Goal: Find contact information: Find contact information

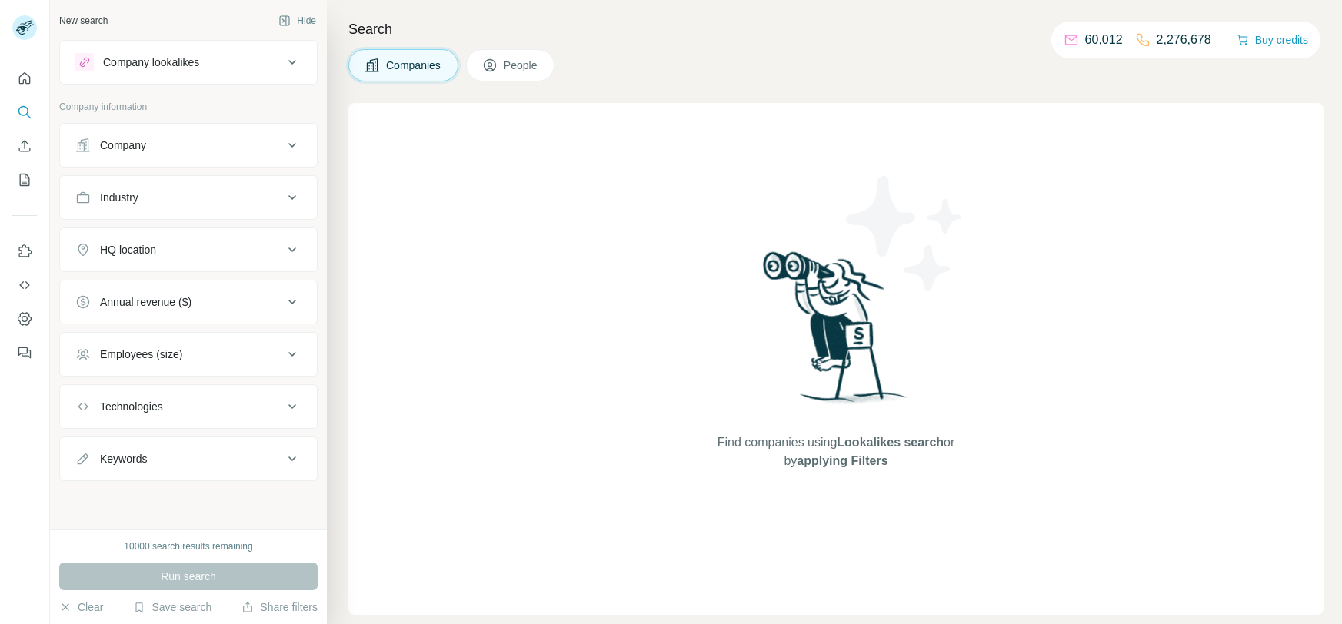
click at [188, 159] on button "Company" at bounding box center [188, 145] width 257 height 37
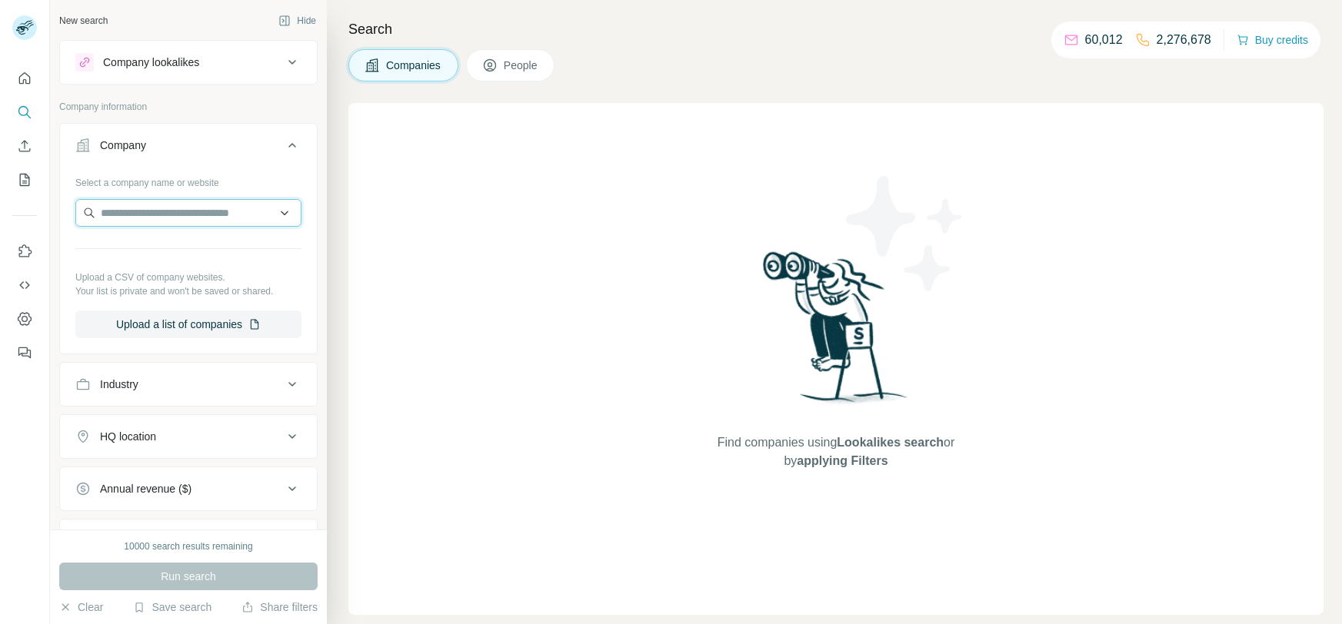
click at [176, 218] on input "text" at bounding box center [188, 213] width 226 height 28
paste input "**********"
type input "**********"
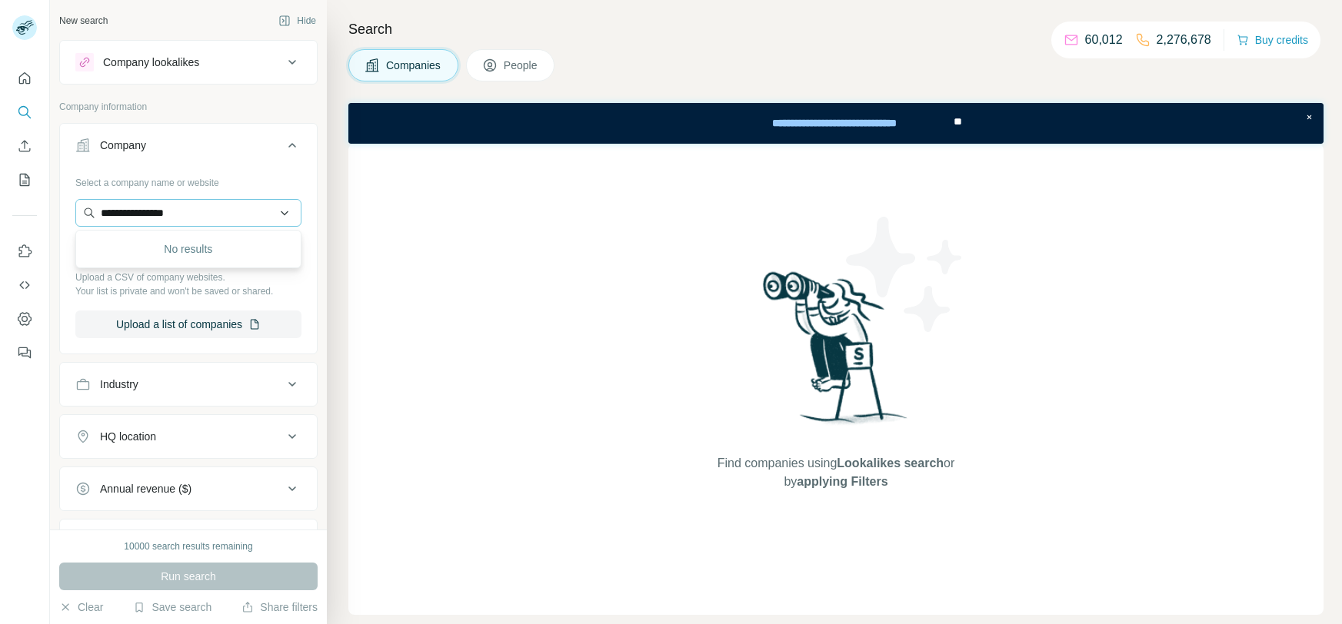
click at [306, 174] on div "**********" at bounding box center [188, 260] width 257 height 181
click at [221, 212] on input "text" at bounding box center [188, 213] width 226 height 28
paste input "**********"
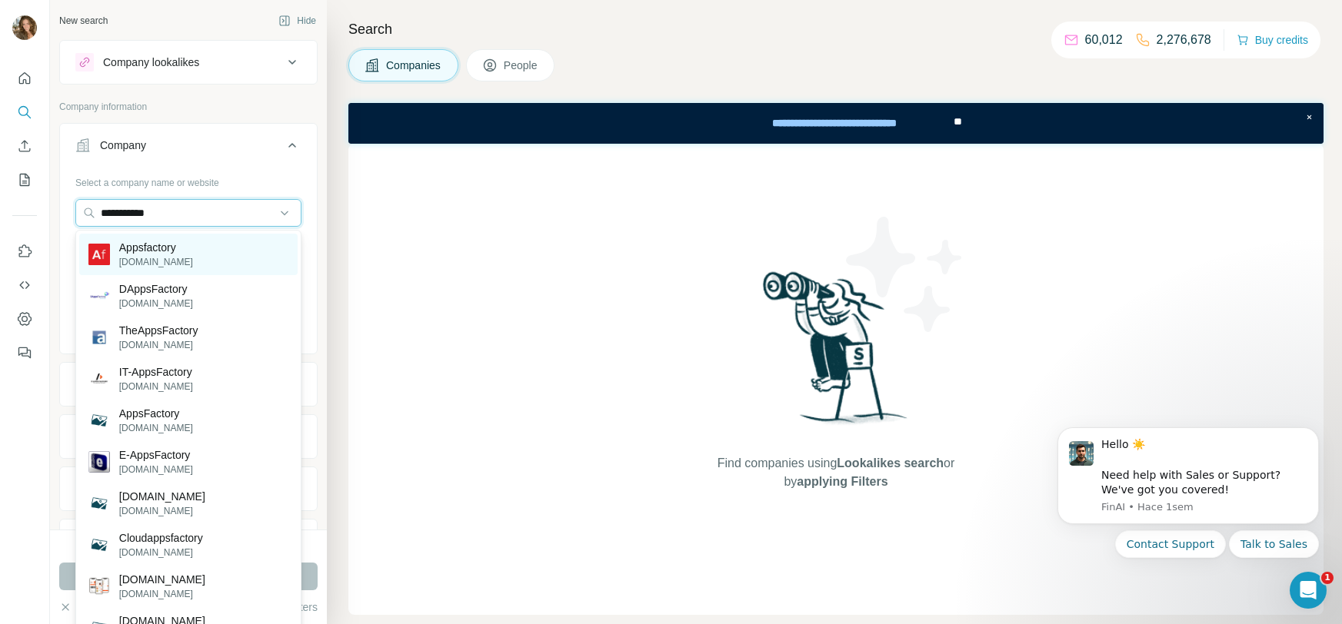
type input "**********"
click at [214, 265] on div "Appsfactory [DOMAIN_NAME]" at bounding box center [188, 255] width 218 height 42
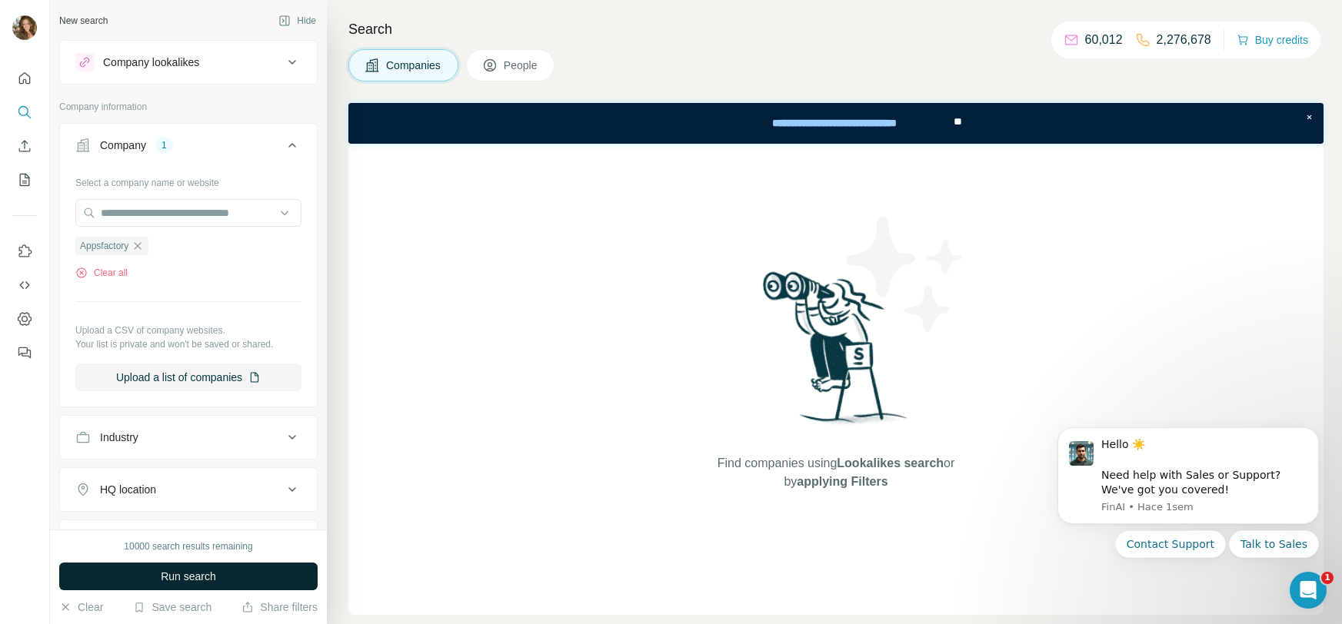
click at [216, 587] on button "Run search" at bounding box center [188, 577] width 258 height 28
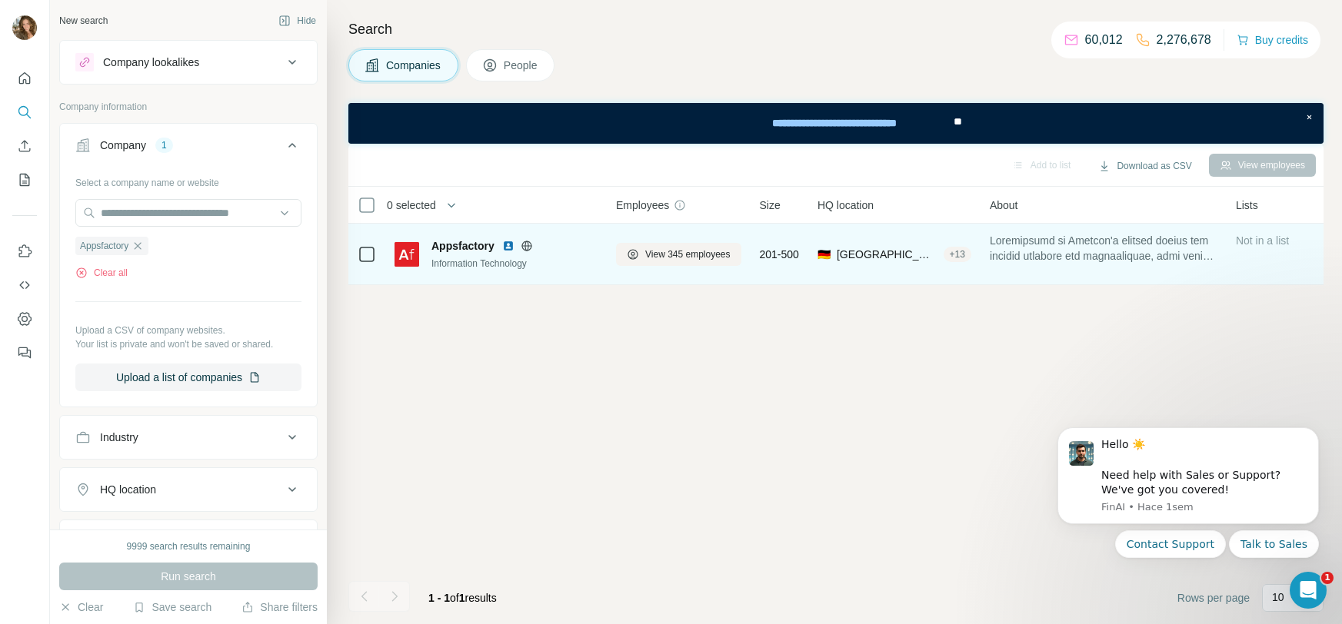
click at [584, 259] on div "Information Technology" at bounding box center [514, 264] width 166 height 14
click at [625, 255] on button "View 345 employees" at bounding box center [678, 254] width 125 height 23
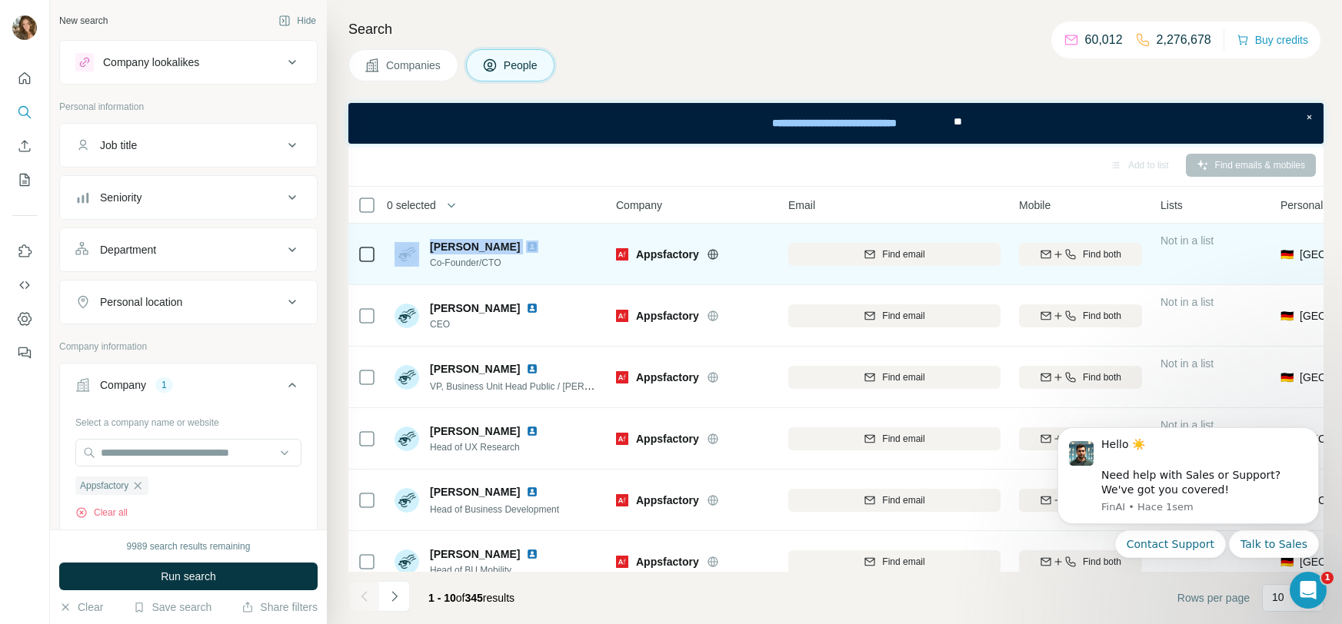
drag, startPoint x: 521, startPoint y: 251, endPoint x: 421, endPoint y: 251, distance: 100.0
click at [421, 251] on div "[PERSON_NAME] Co-Founder/CTO" at bounding box center [469, 254] width 150 height 31
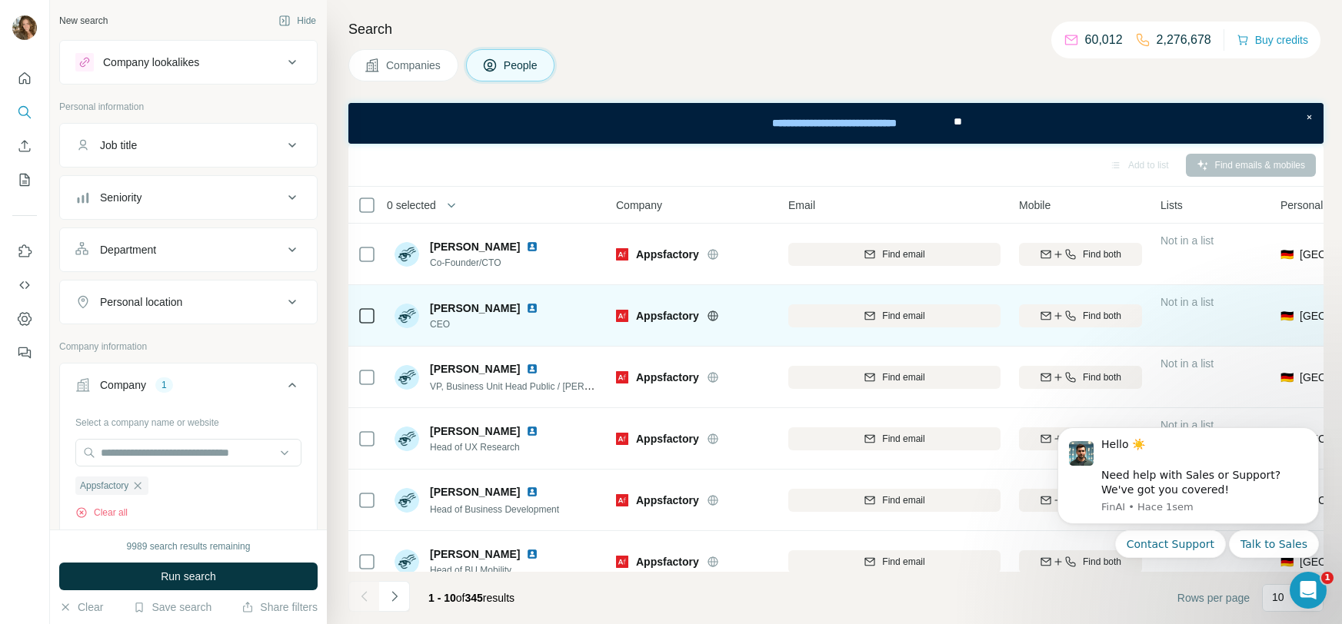
click at [498, 328] on span "CEO" at bounding box center [487, 325] width 115 height 14
click at [890, 321] on span "Find email" at bounding box center [903, 316] width 42 height 14
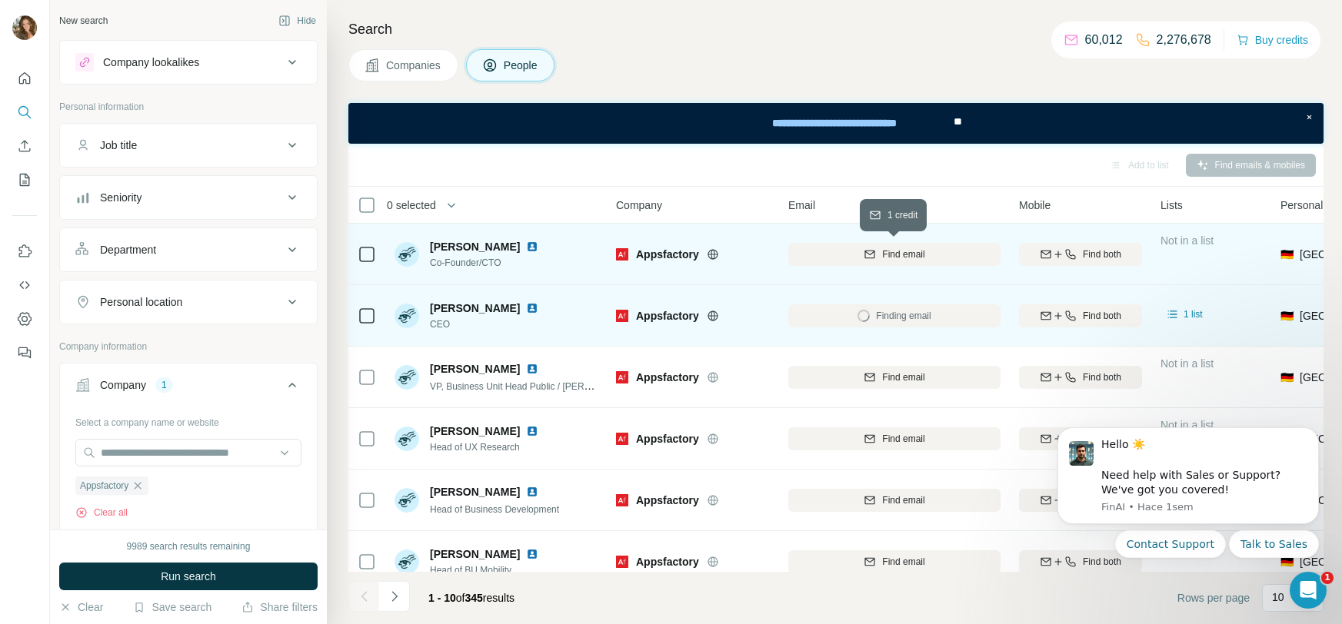
click at [914, 256] on span "Find email" at bounding box center [903, 255] width 42 height 14
click at [1064, 251] on icon "button" at bounding box center [1070, 254] width 12 height 12
click at [937, 258] on div "Finding email" at bounding box center [894, 254] width 212 height 42
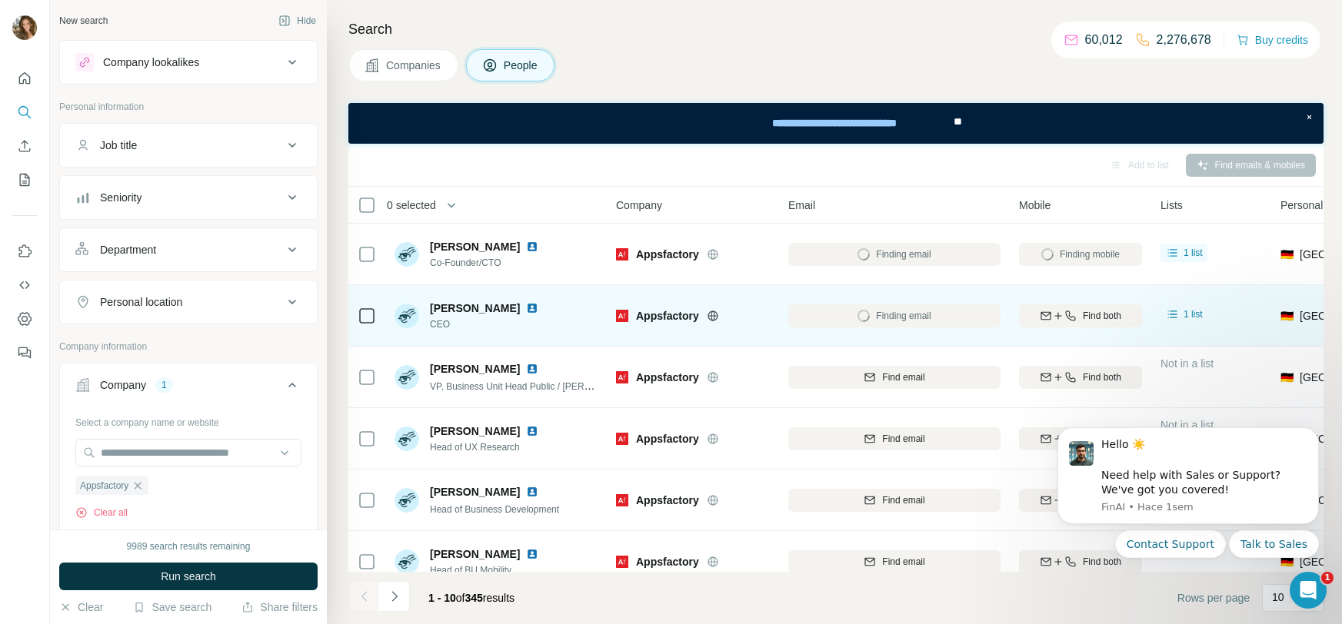
drag, startPoint x: 927, startPoint y: 318, endPoint x: 927, endPoint y: 308, distance: 10.8
click at [927, 315] on div "Finding email" at bounding box center [894, 316] width 212 height 42
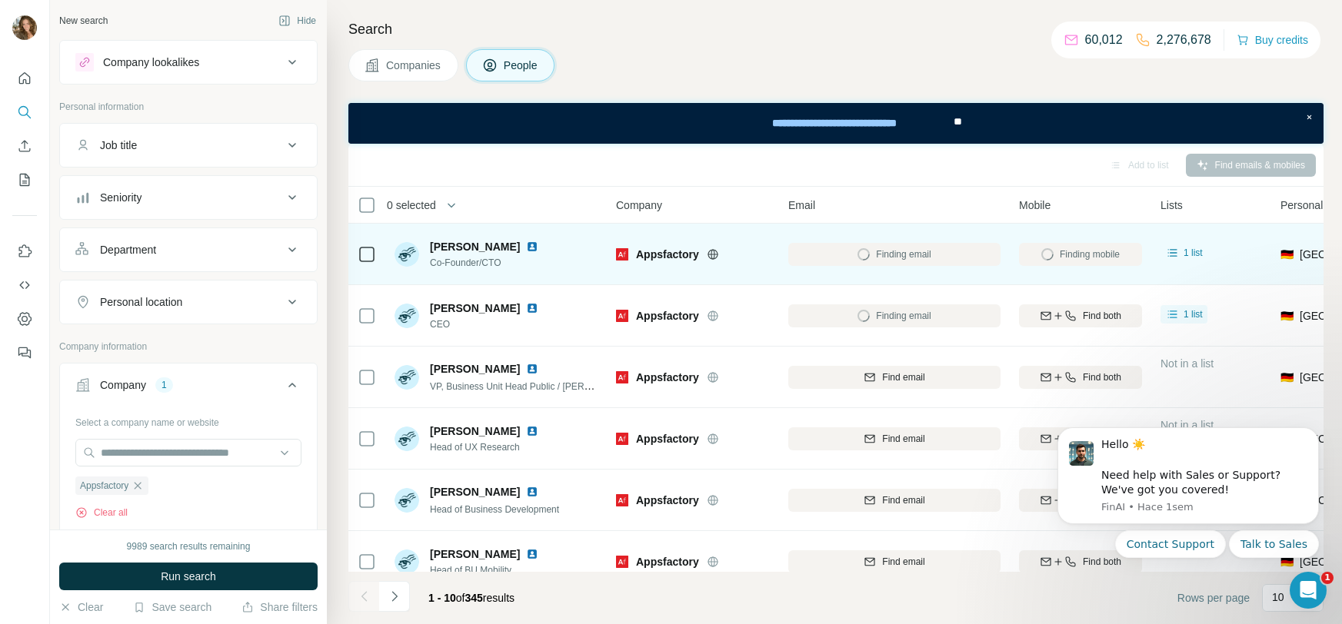
click at [917, 252] on div "Finding email" at bounding box center [894, 254] width 212 height 42
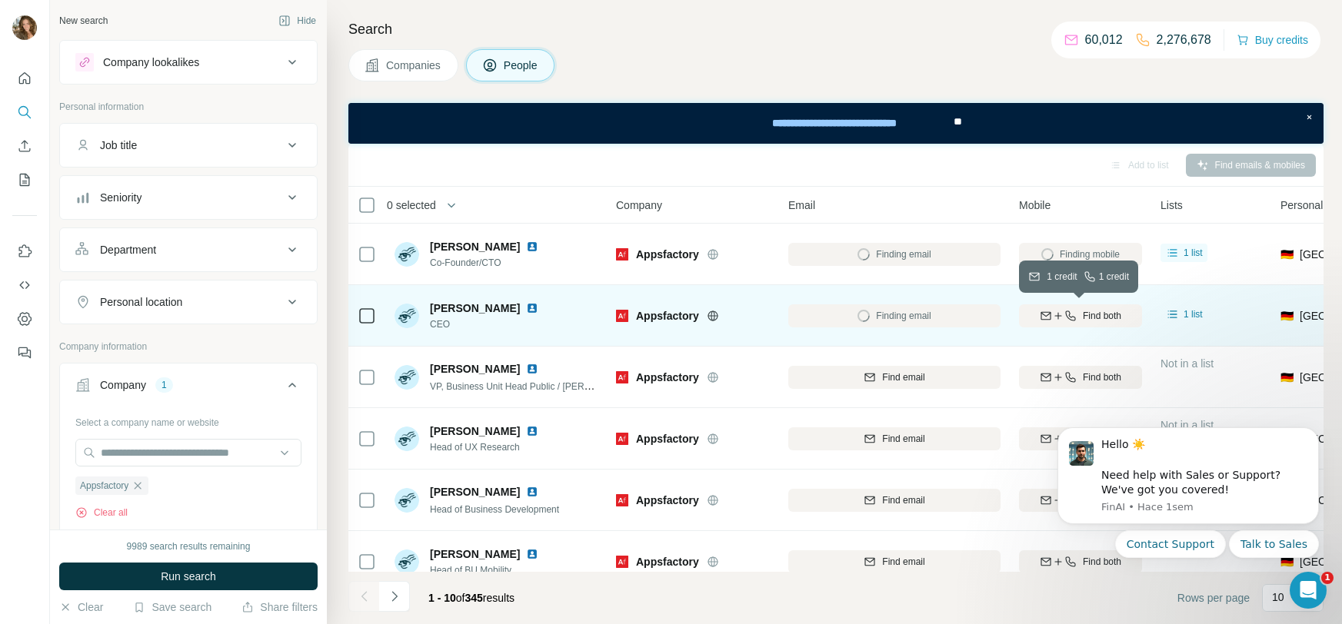
click at [1074, 321] on div "Find both" at bounding box center [1080, 316] width 123 height 14
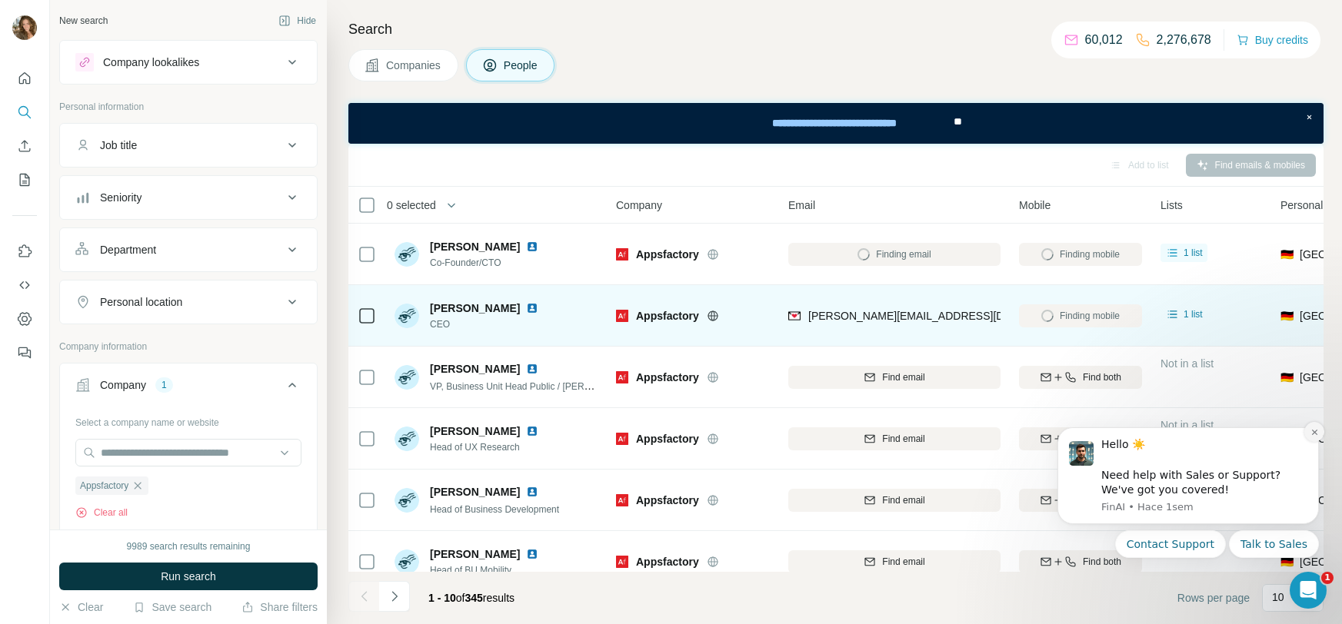
click at [1310, 433] on icon "Dismiss notification" at bounding box center [1314, 432] width 8 height 8
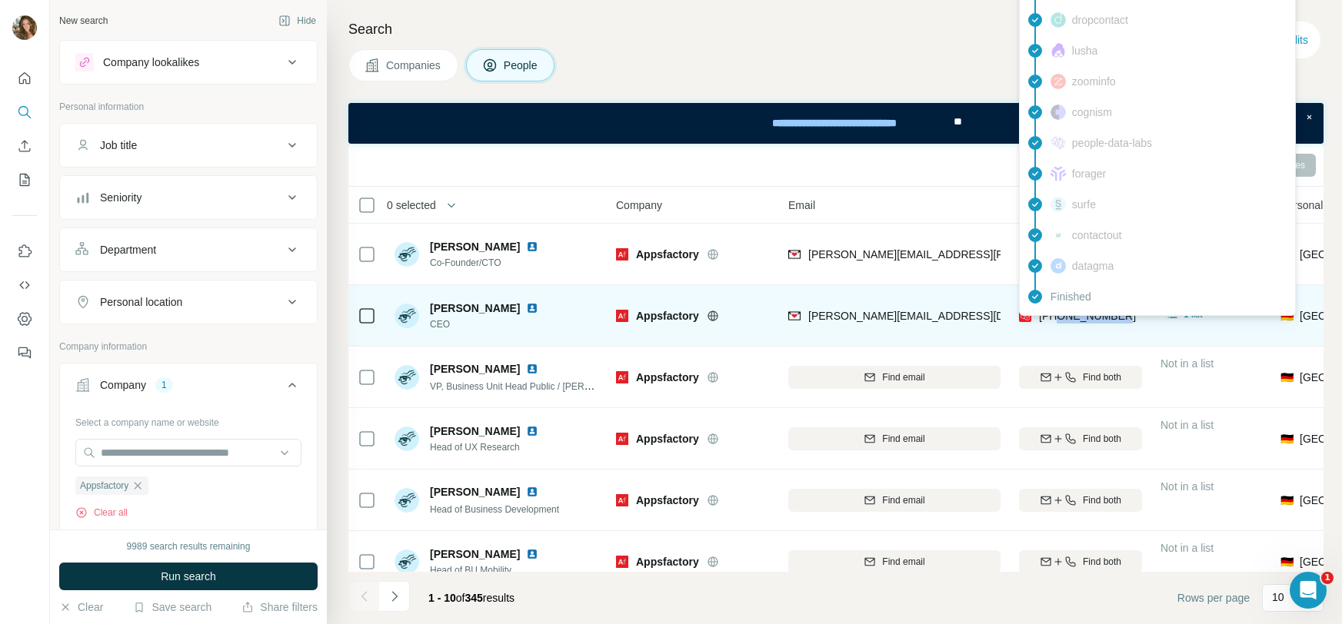
drag, startPoint x: 1137, startPoint y: 318, endPoint x: 1057, endPoint y: 325, distance: 81.0
click at [1057, 325] on div "[PHONE_NUMBER]" at bounding box center [1080, 316] width 123 height 42
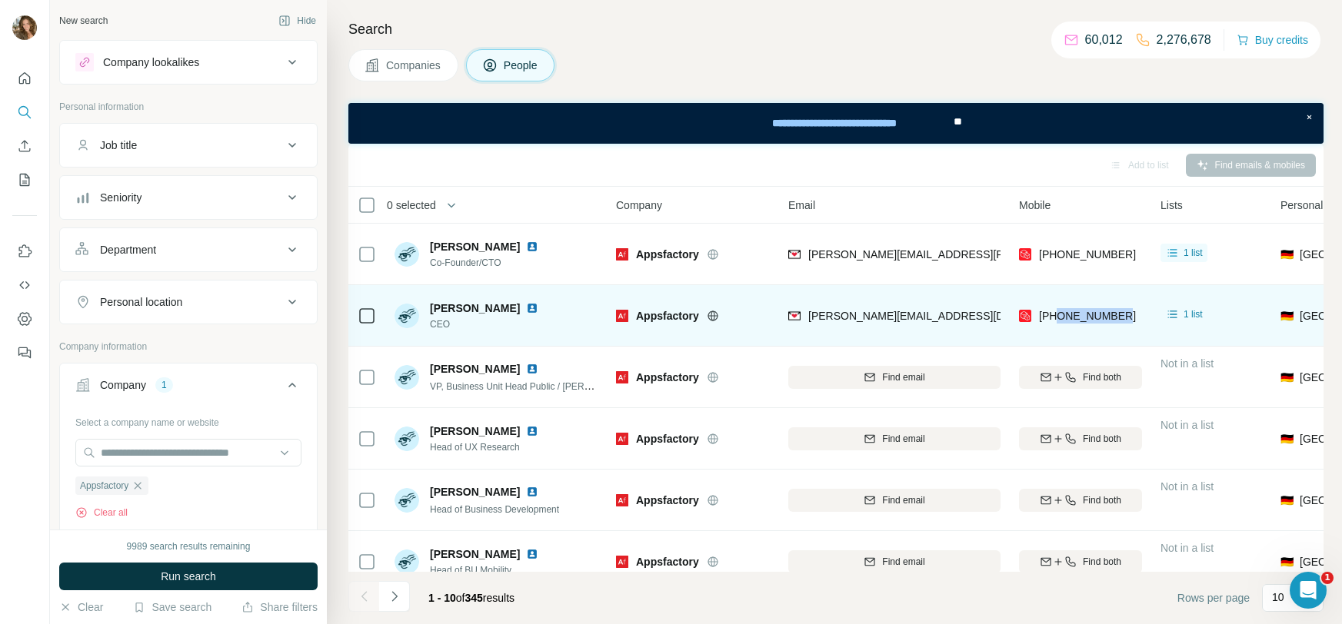
click at [1145, 319] on td "[PHONE_NUMBER]" at bounding box center [1080, 316] width 141 height 62
drag, startPoint x: 1130, startPoint y: 318, endPoint x: 1133, endPoint y: 299, distance: 18.9
click at [1130, 317] on div "[PHONE_NUMBER]" at bounding box center [1080, 316] width 123 height 42
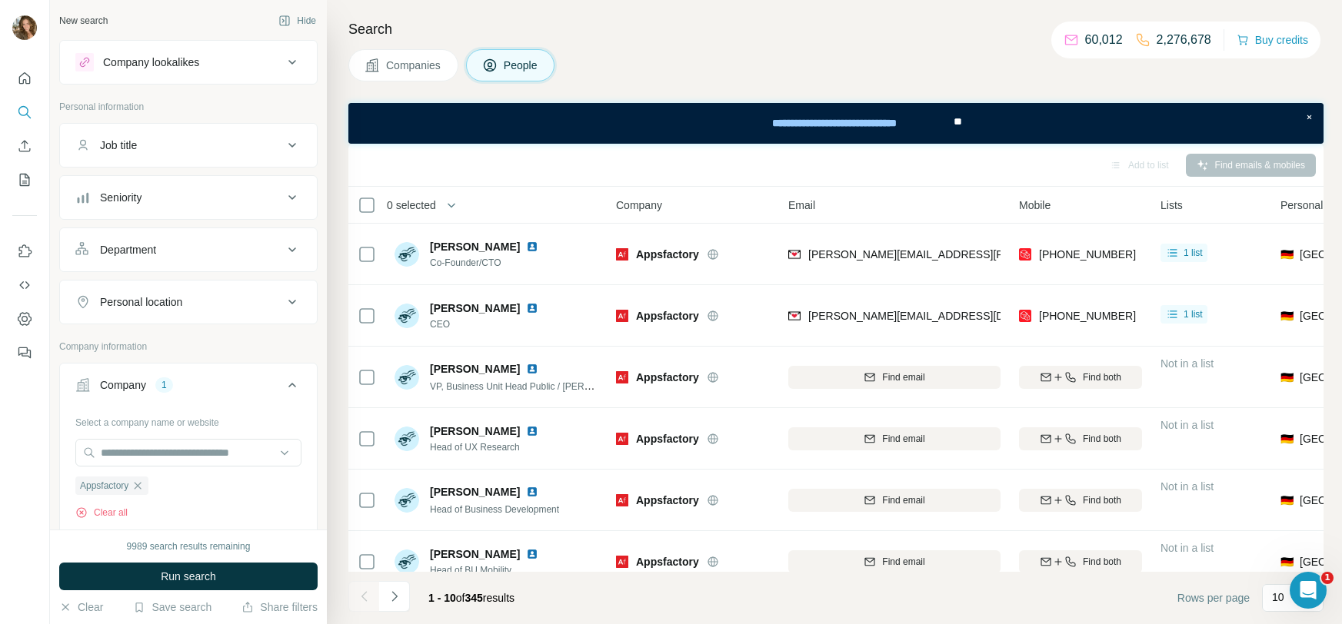
click at [1133, 265] on div "[PHONE_NUMBER]" at bounding box center [1080, 254] width 123 height 42
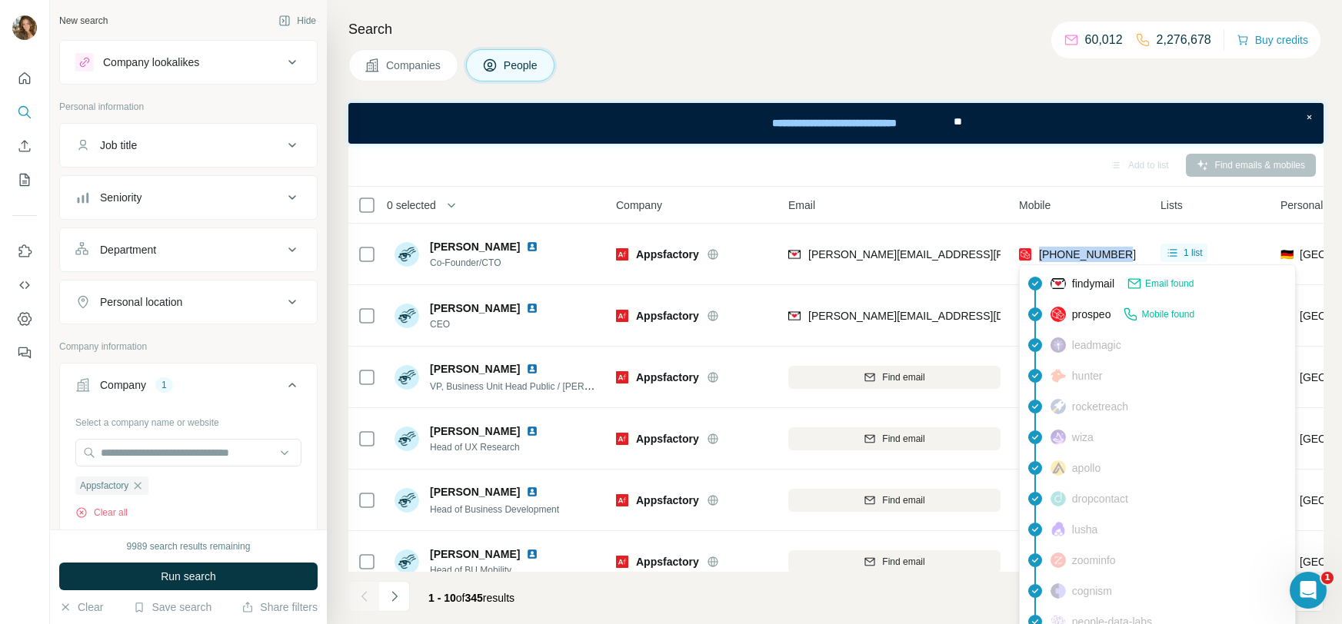
drag, startPoint x: 1128, startPoint y: 261, endPoint x: 1039, endPoint y: 255, distance: 89.5
click at [1039, 255] on div "[PHONE_NUMBER]" at bounding box center [1080, 254] width 123 height 42
copy span "[PHONE_NUMBER]"
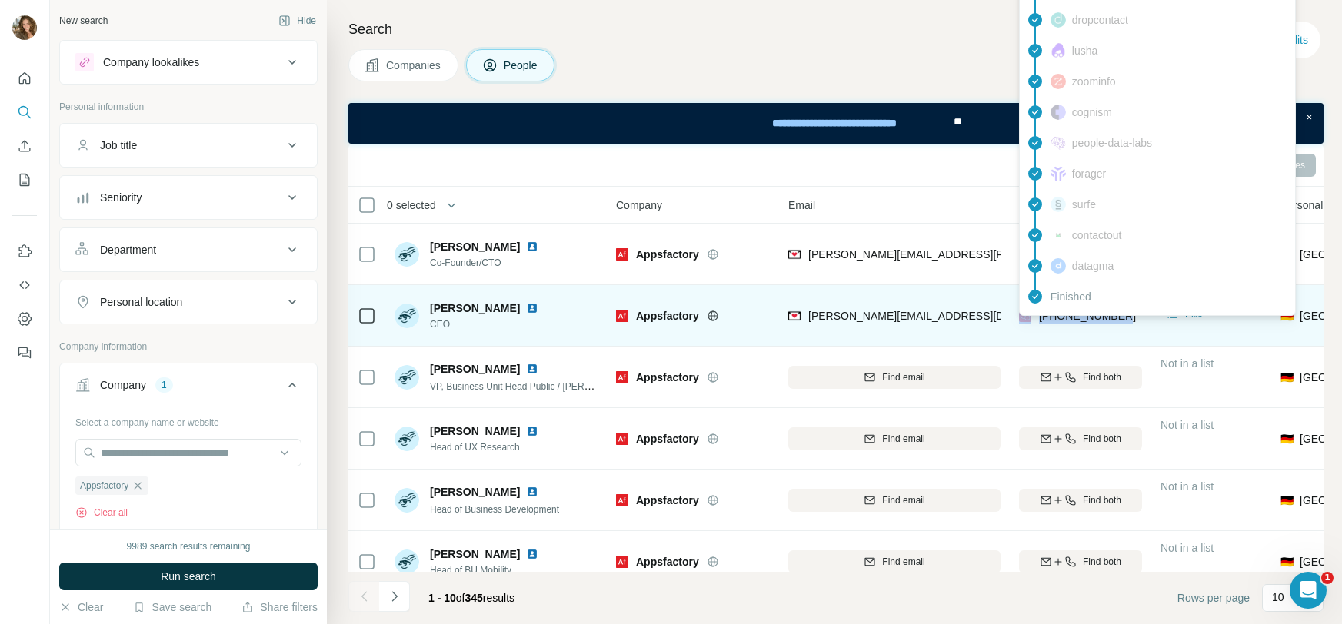
drag, startPoint x: 1123, startPoint y: 319, endPoint x: 1033, endPoint y: 320, distance: 90.0
click at [1033, 320] on div "[PHONE_NUMBER]" at bounding box center [1080, 316] width 123 height 42
copy div "[PHONE_NUMBER]"
